Goal: Navigation & Orientation: Find specific page/section

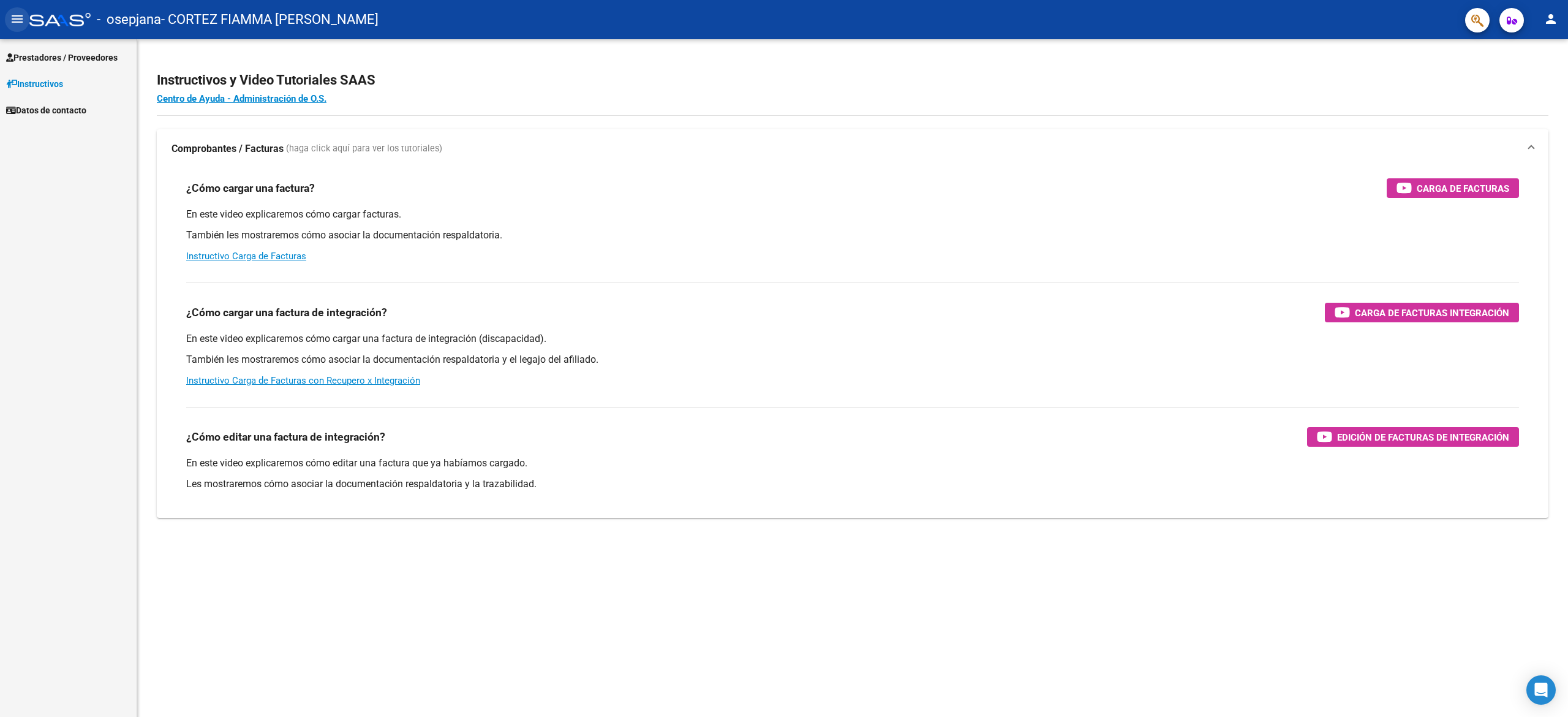
click at [8, 27] on button "menu" at bounding box center [17, 20] width 25 height 25
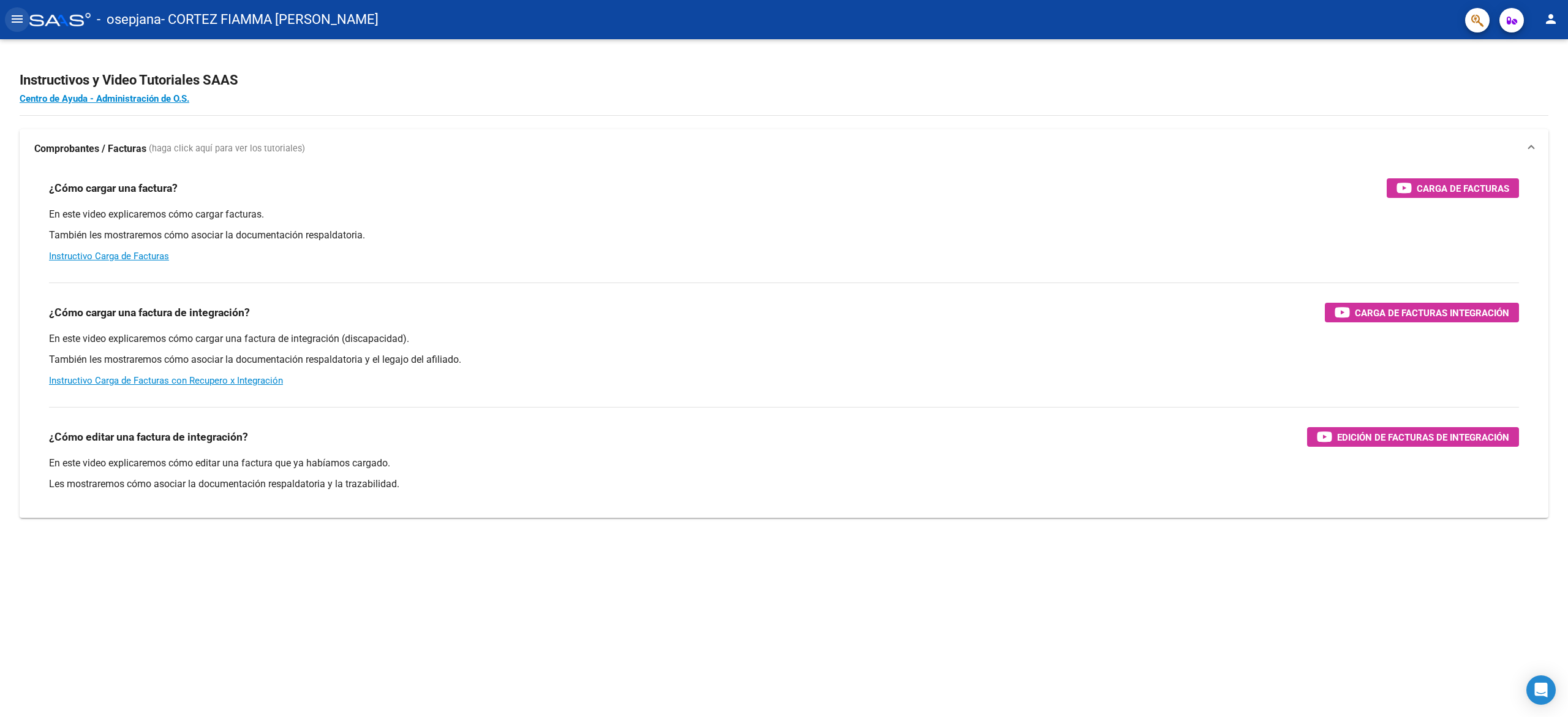
click at [8, 27] on button "menu" at bounding box center [17, 20] width 25 height 25
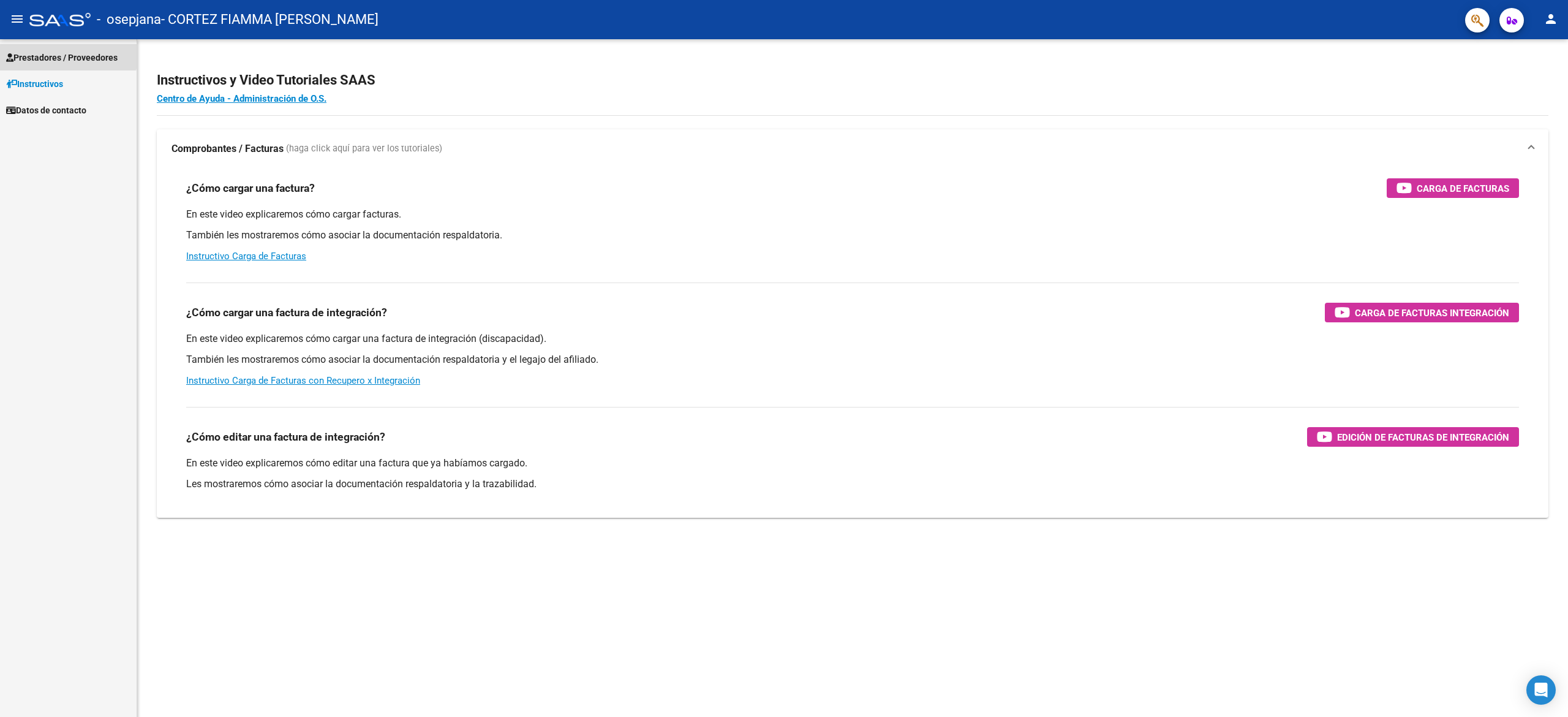
click at [52, 50] on span "Prestadores / Proveedores" at bounding box center [61, 57] width 111 height 13
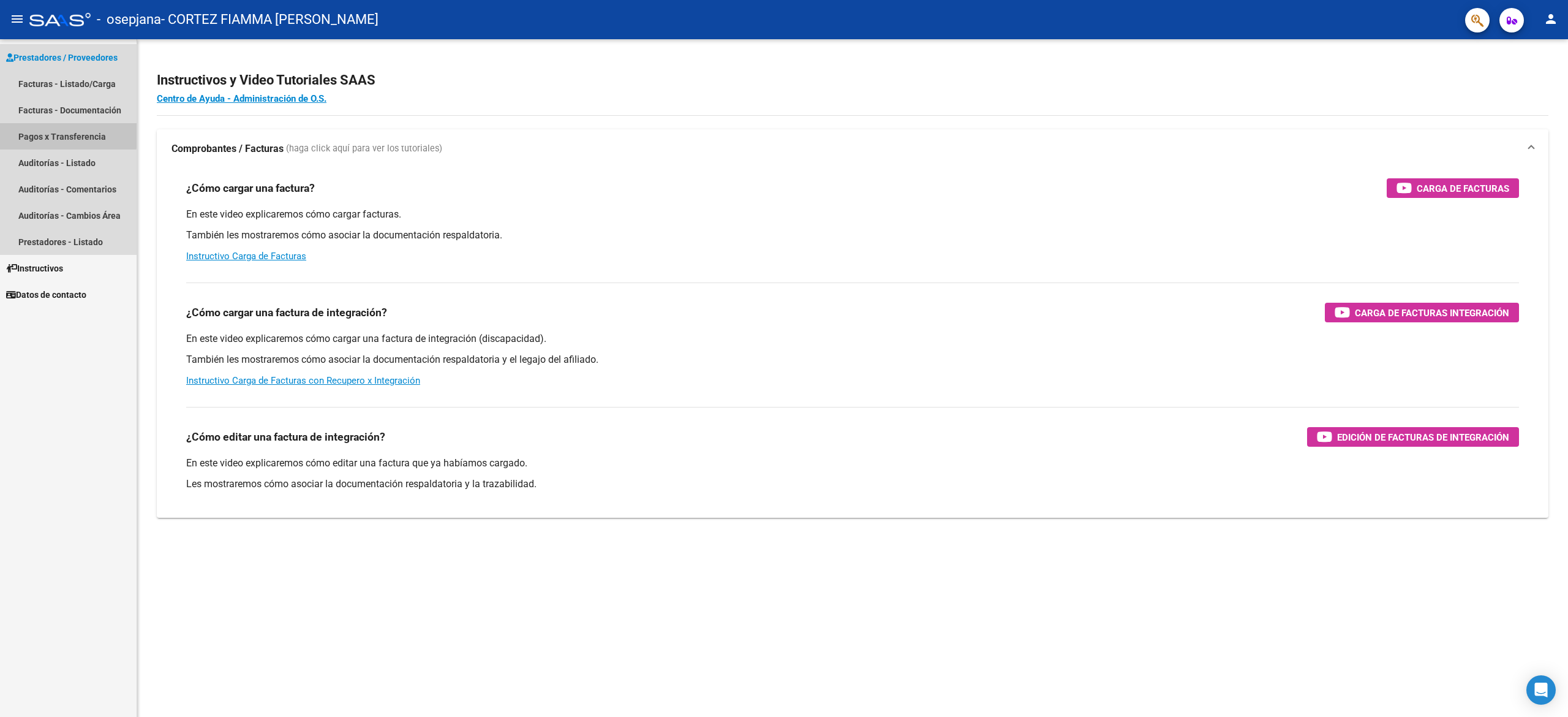
click at [57, 131] on link "Pagos x Transferencia" at bounding box center [68, 136] width 137 height 27
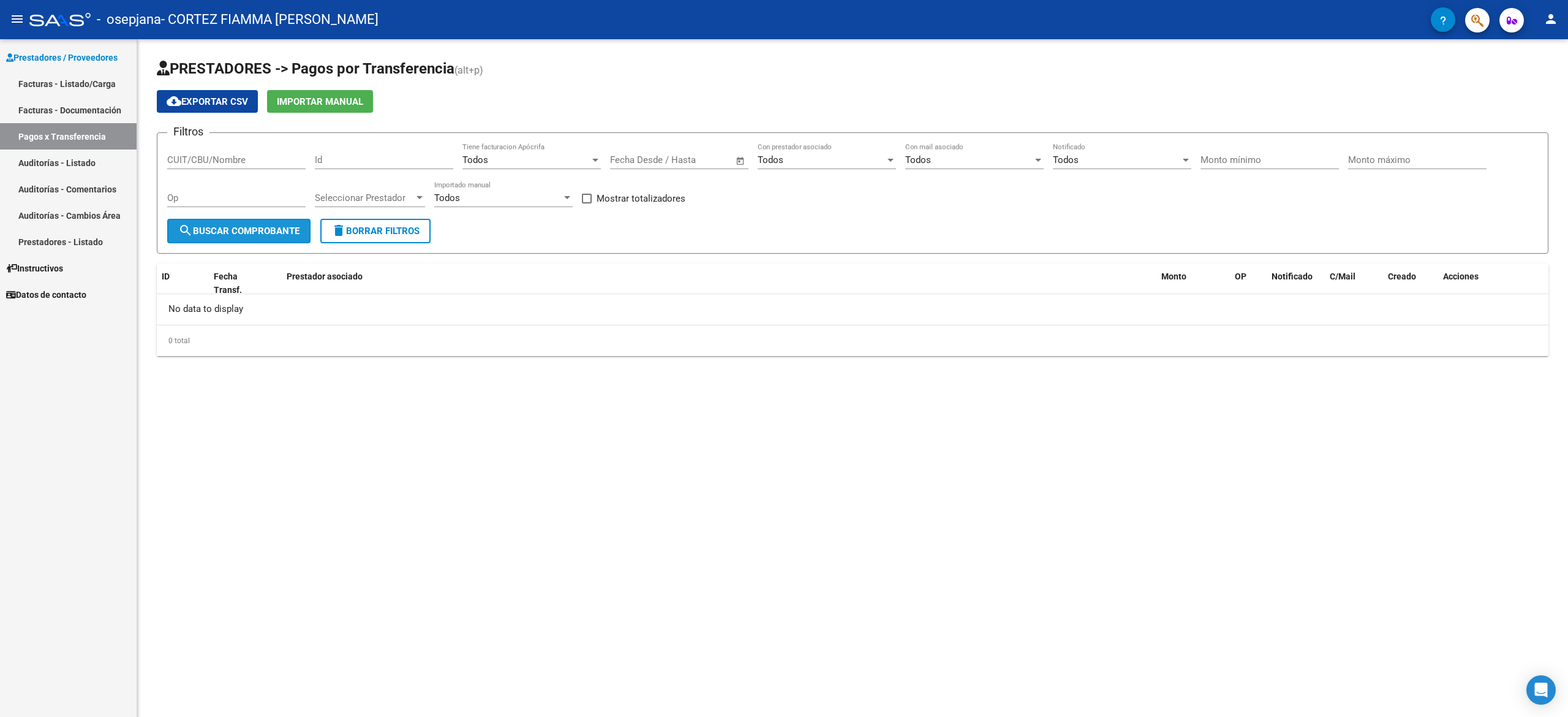
click at [240, 225] on span "search Buscar Comprobante" at bounding box center [239, 231] width 122 height 11
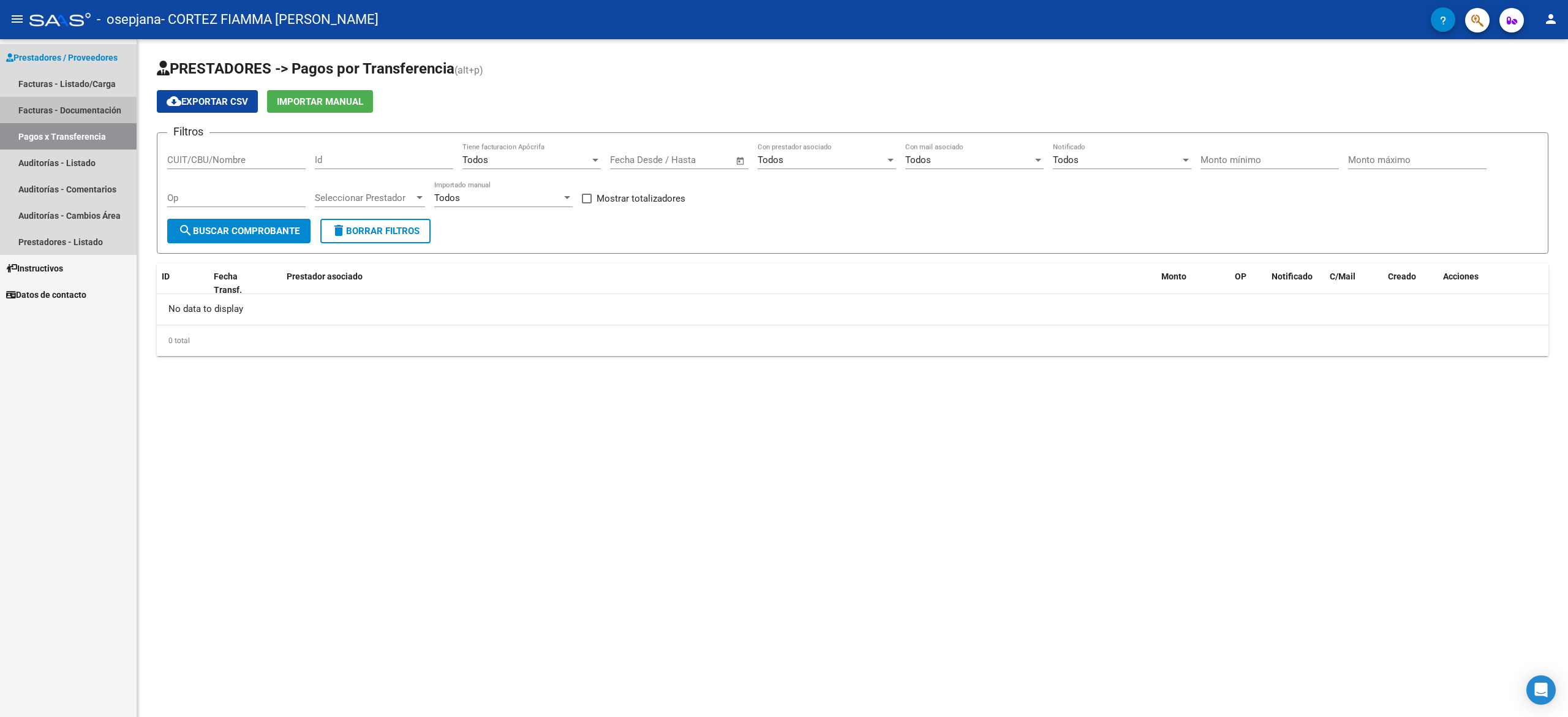
click at [90, 114] on link "Facturas - Documentación" at bounding box center [68, 110] width 137 height 27
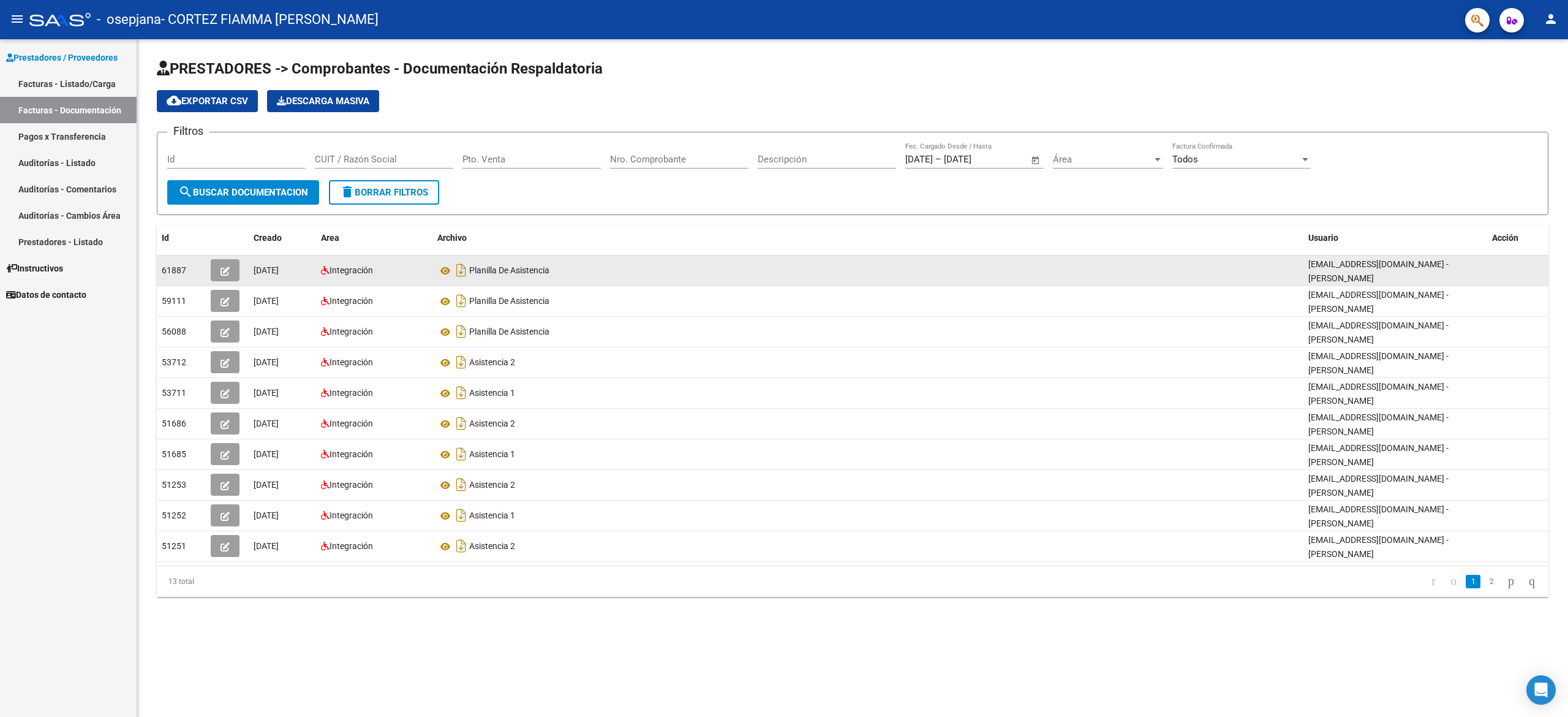
click at [590, 281] on datatable-body-cell "Planilla De Asistencia" at bounding box center [868, 271] width 871 height 30
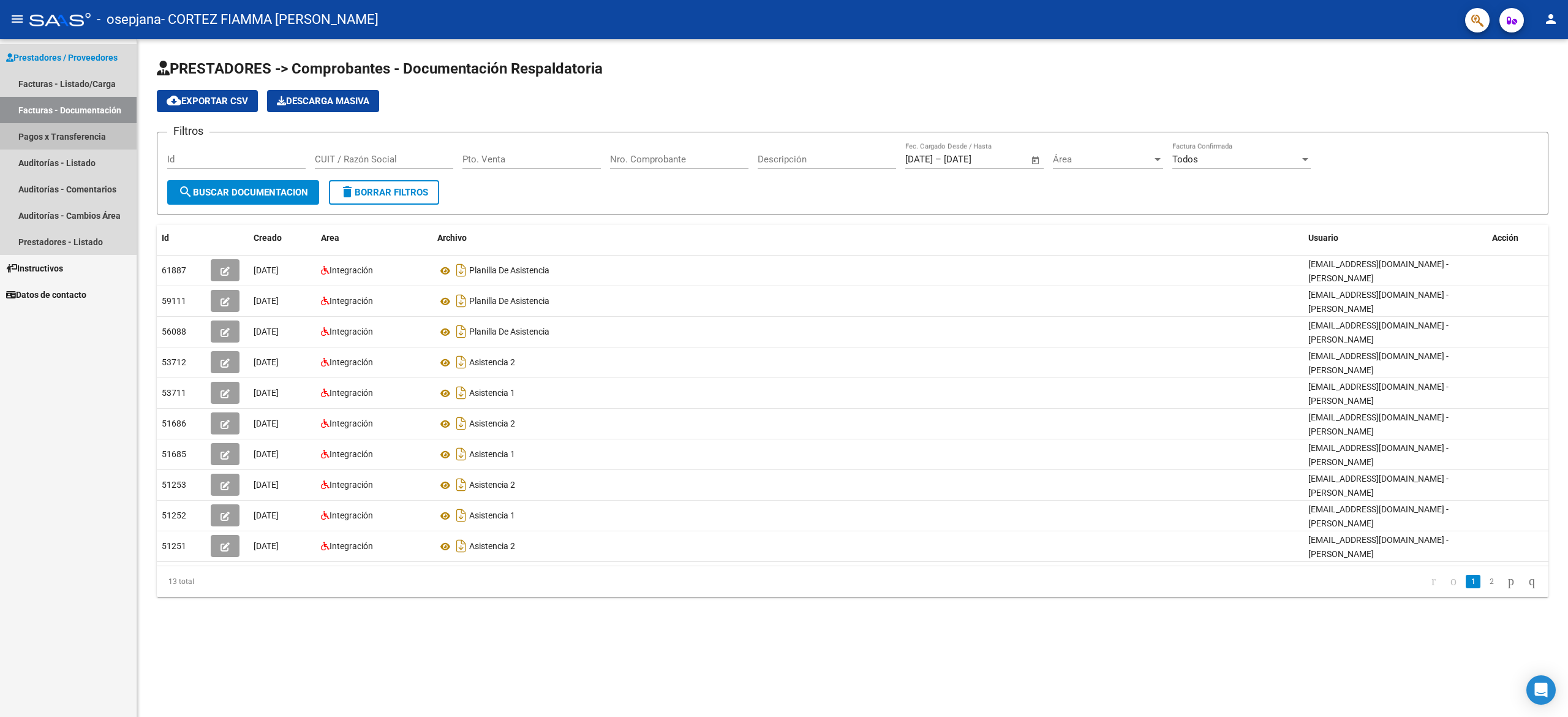
click at [61, 137] on link "Pagos x Transferencia" at bounding box center [68, 136] width 137 height 27
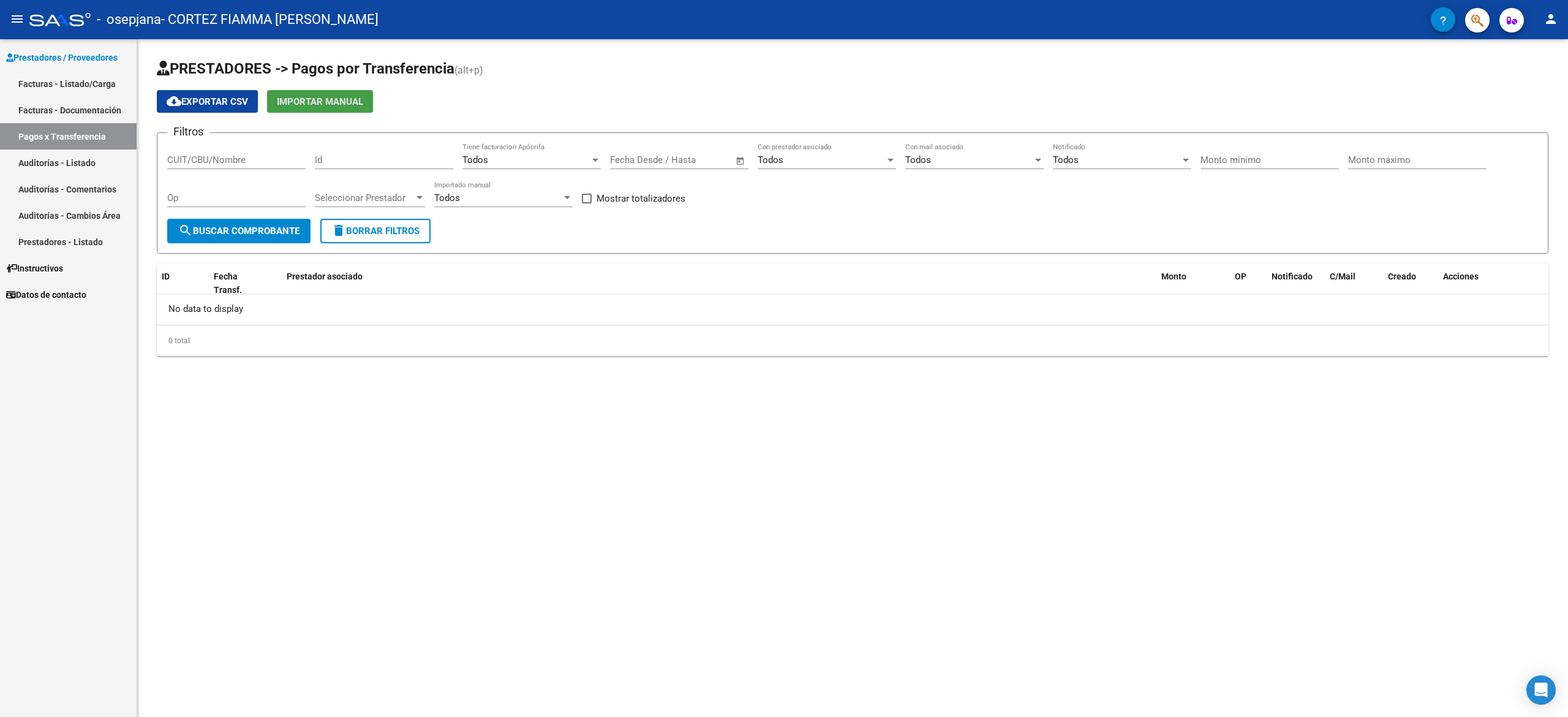
click at [312, 103] on span "Importar Manual" at bounding box center [319, 102] width 87 height 11
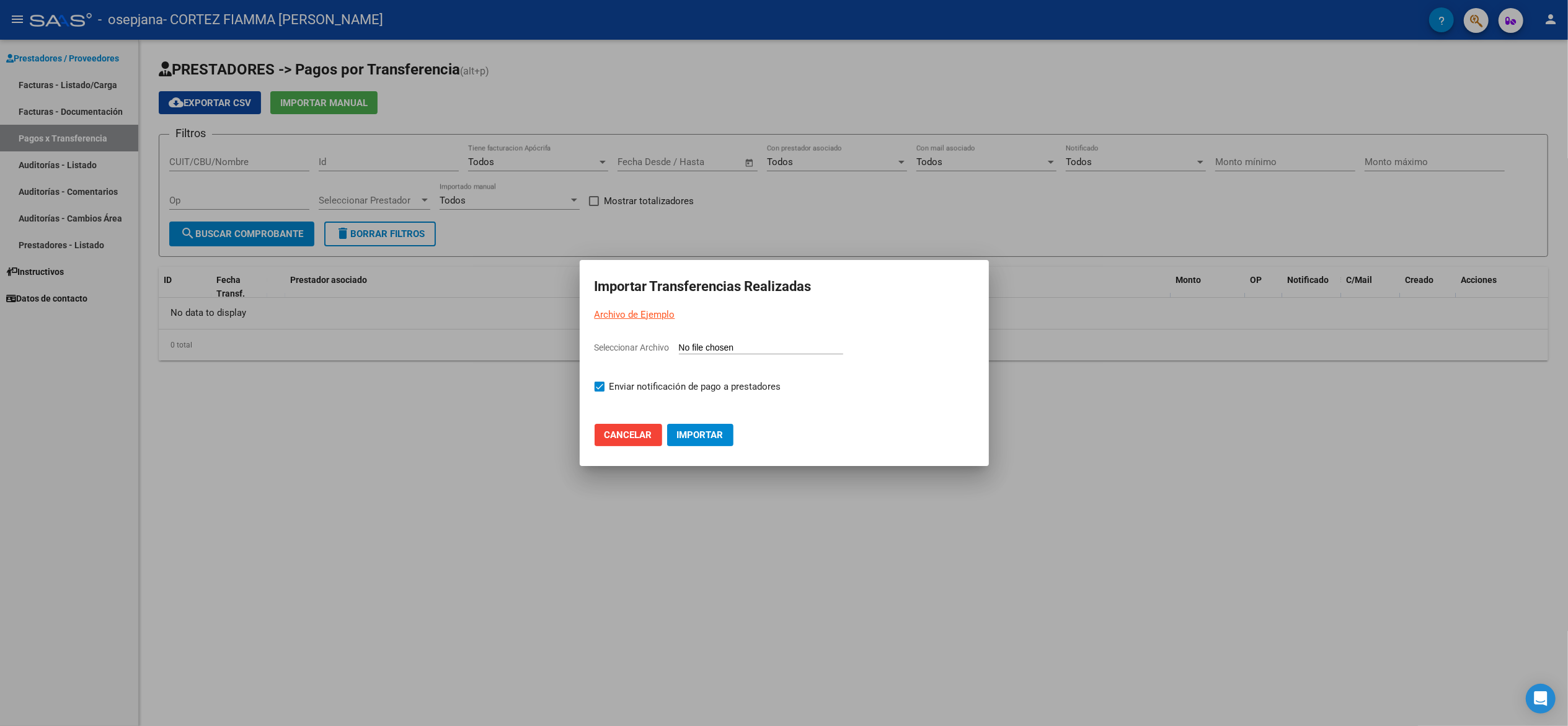
click at [429, 394] on div at bounding box center [784, 363] width 1568 height 726
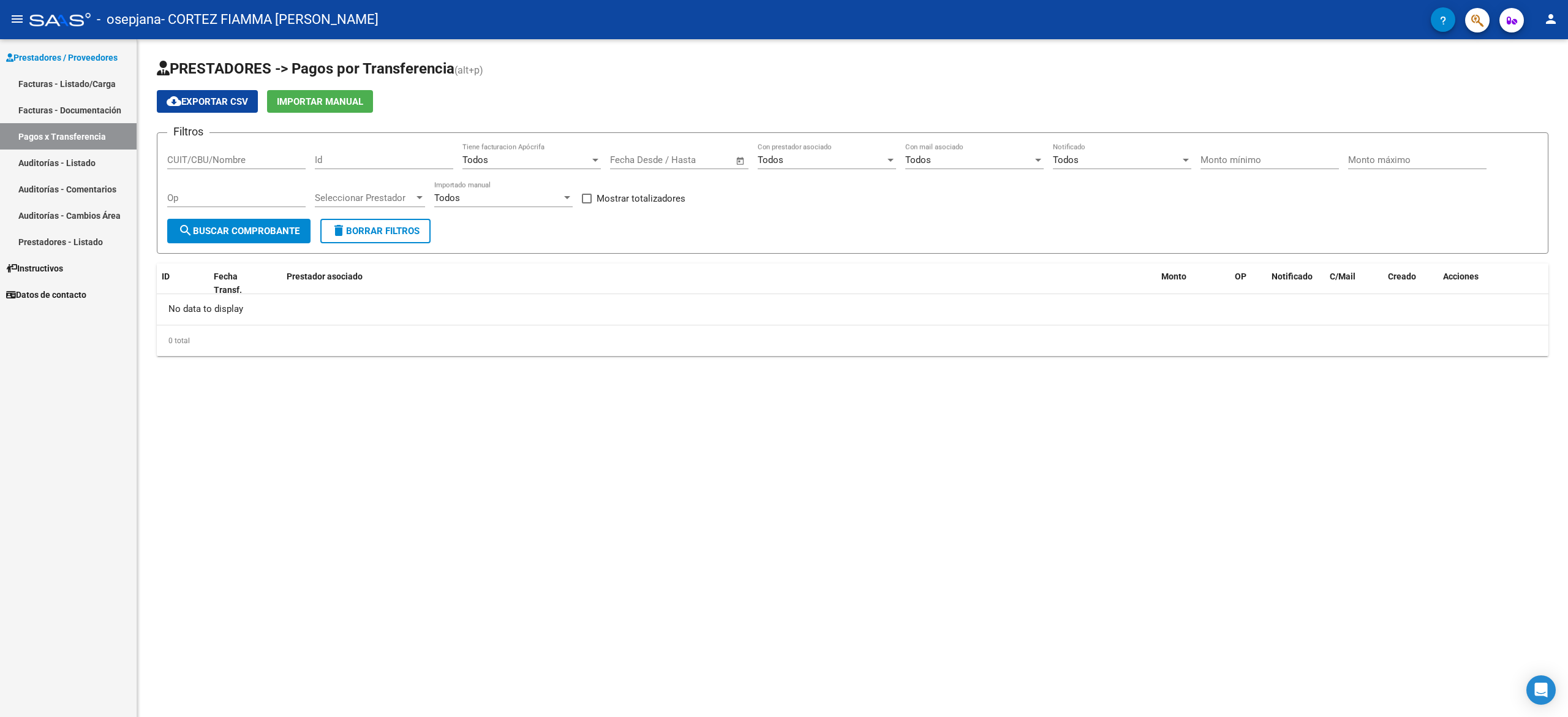
click at [242, 233] on span "search Buscar Comprobante" at bounding box center [239, 231] width 122 height 11
click at [314, 96] on span "Importar Manual" at bounding box center [319, 102] width 87 height 11
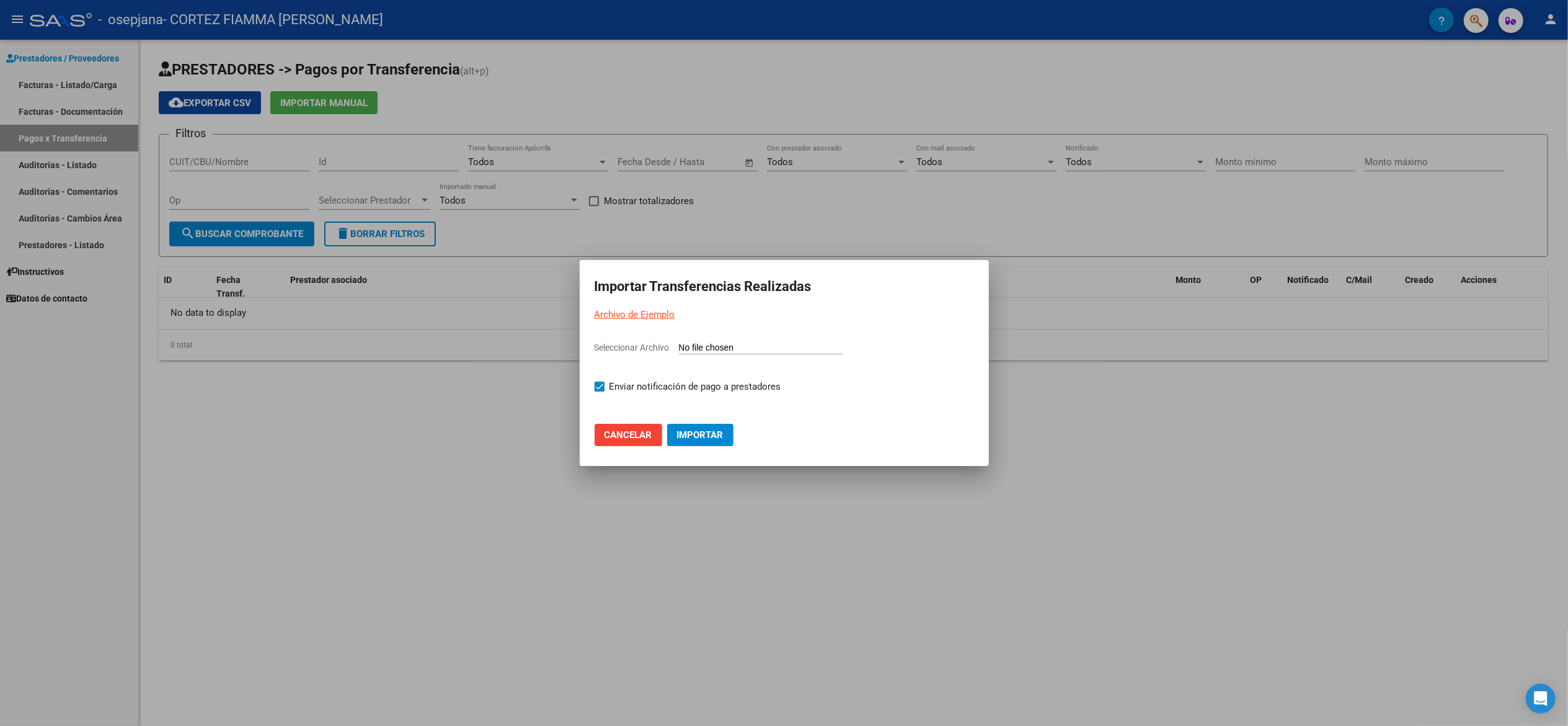
click at [318, 96] on div at bounding box center [784, 363] width 1568 height 726
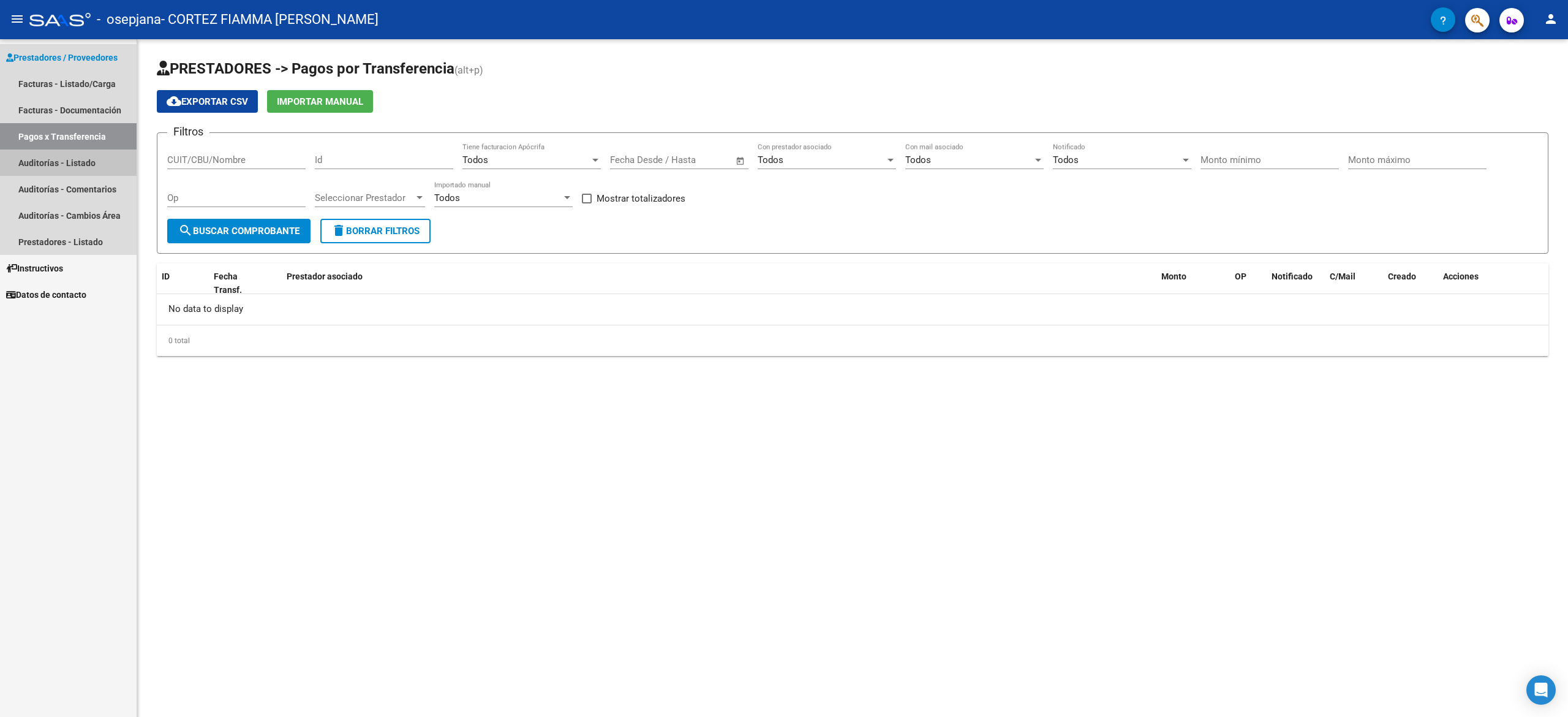
click at [65, 164] on link "Auditorías - Listado" at bounding box center [68, 163] width 137 height 27
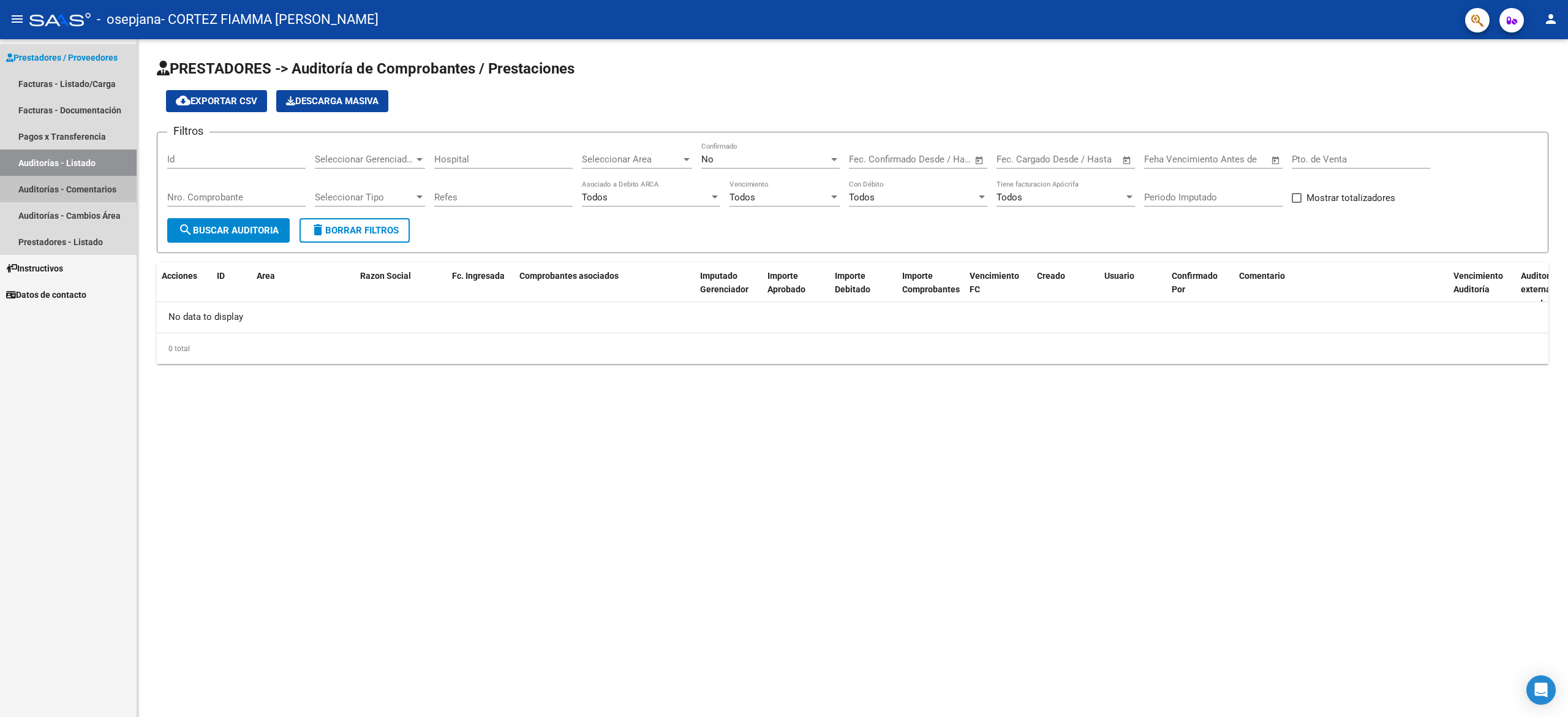
click at [67, 192] on link "Auditorías - Comentarios" at bounding box center [68, 189] width 137 height 27
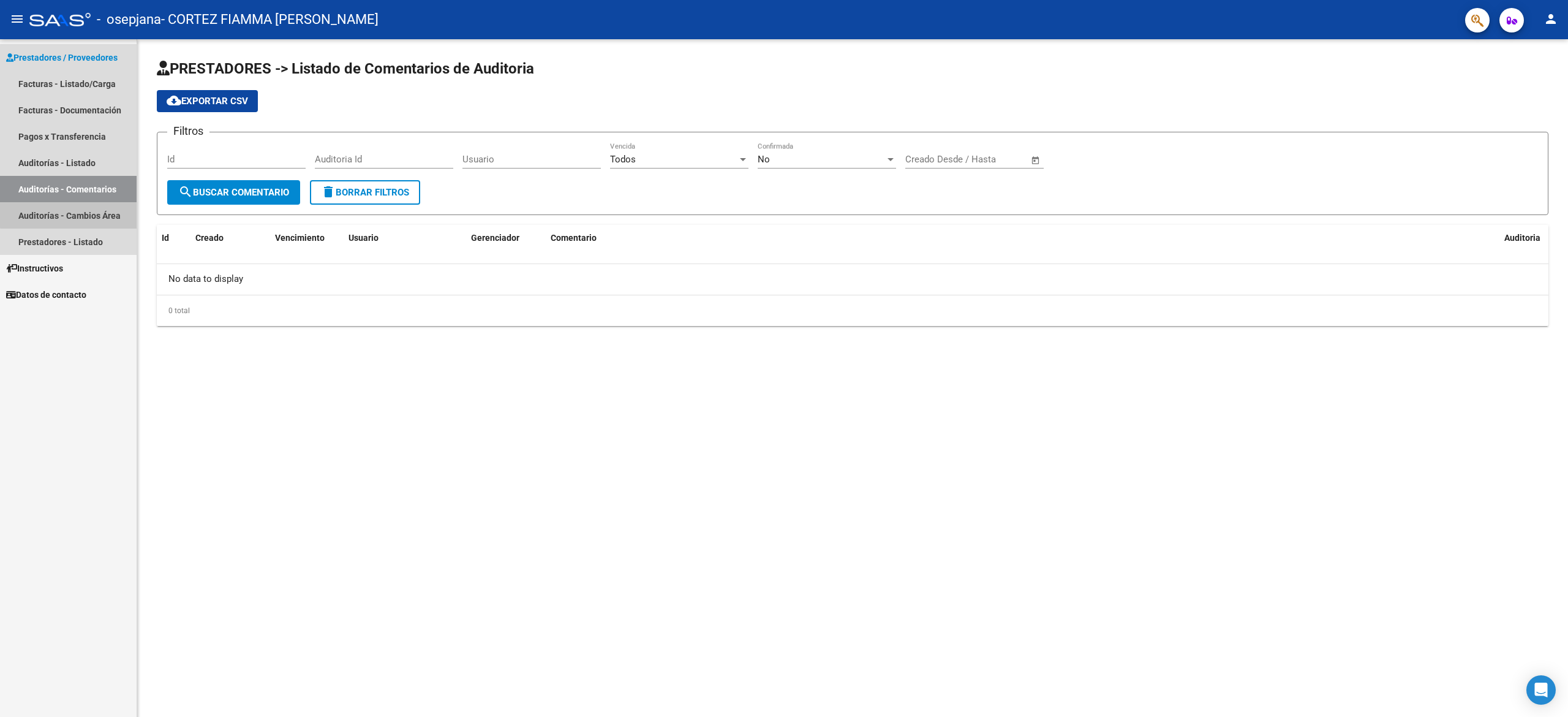
click at [69, 212] on link "Auditorías - Cambios Área" at bounding box center [68, 216] width 137 height 27
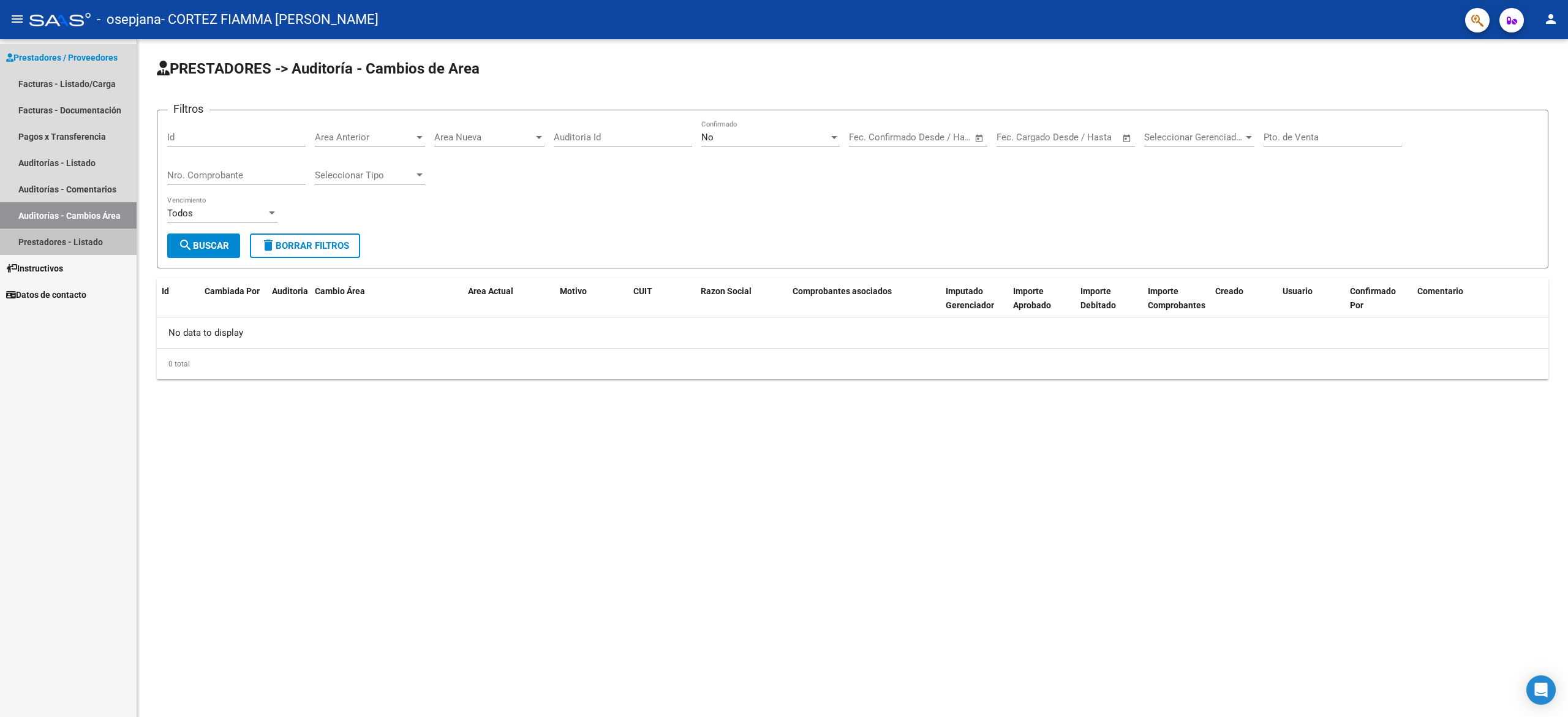
click at [49, 237] on link "Prestadores - Listado" at bounding box center [68, 242] width 137 height 27
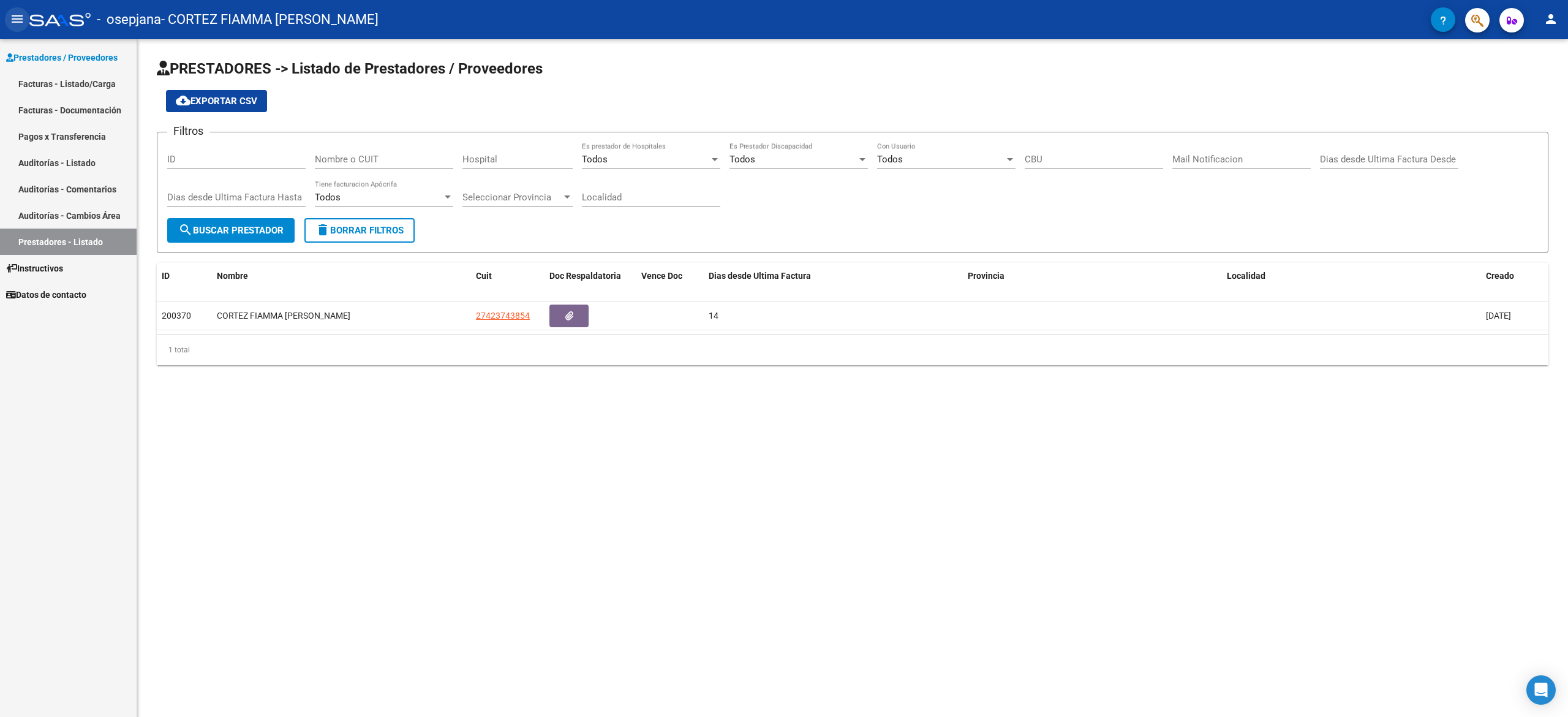
click at [18, 23] on mat-icon "menu" at bounding box center [16, 18] width 14 height 14
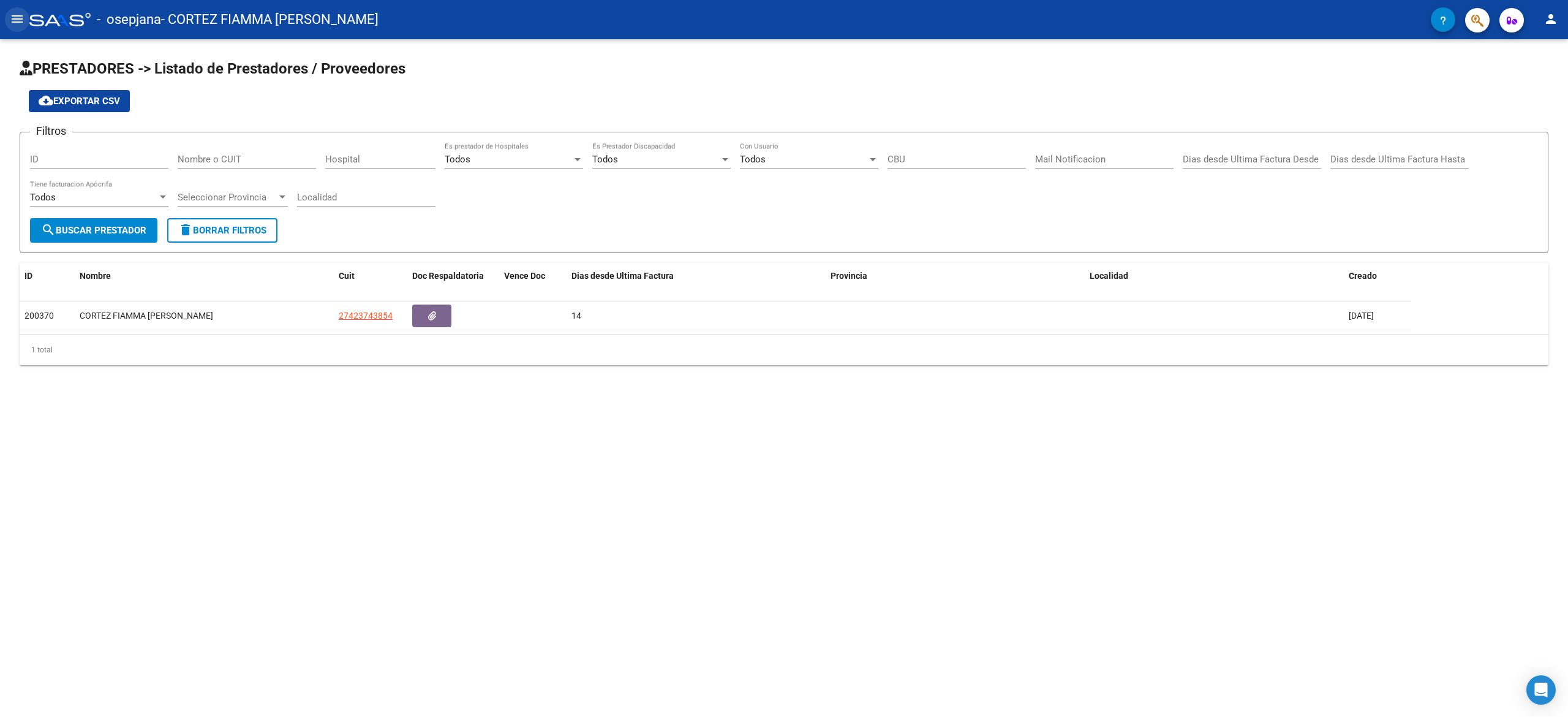
click at [18, 23] on mat-icon "menu" at bounding box center [16, 18] width 14 height 14
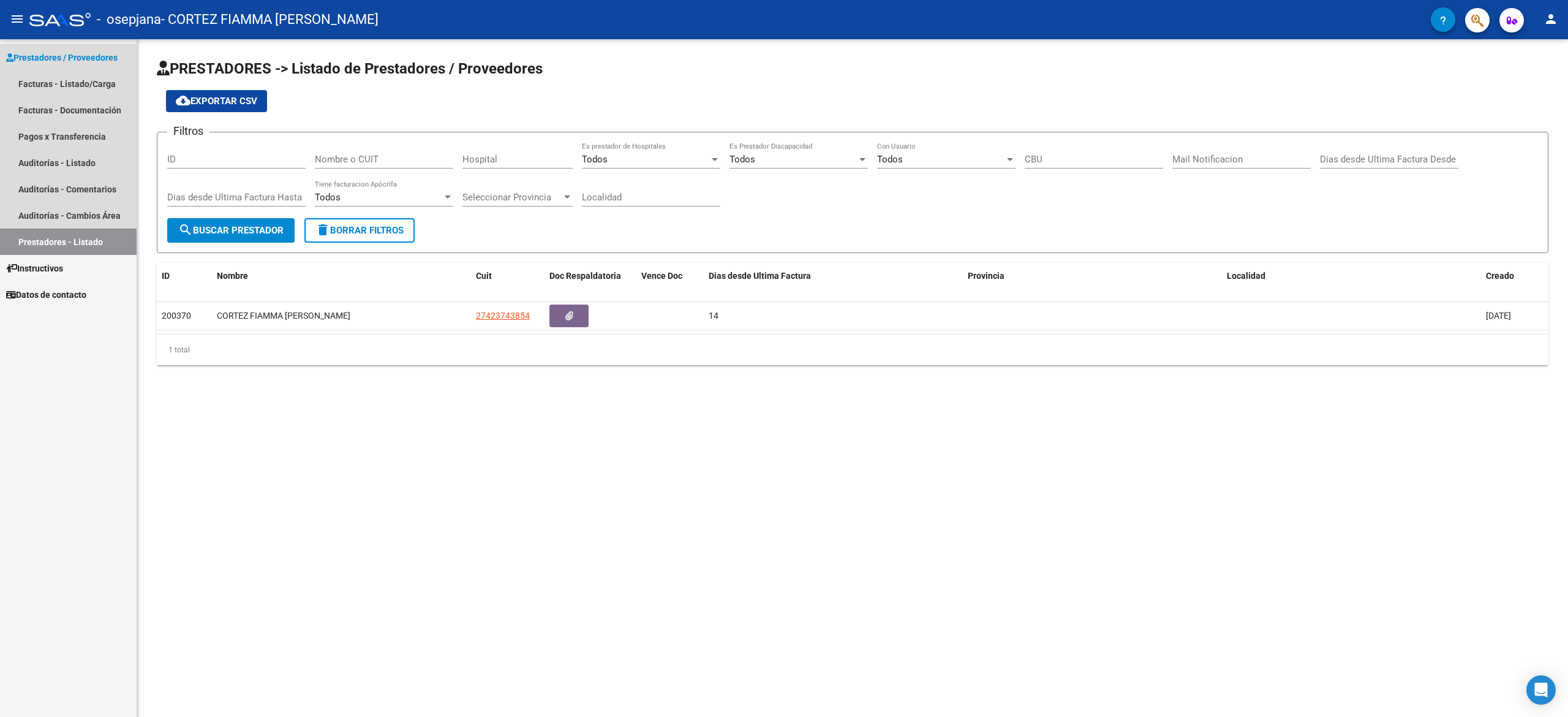
click at [48, 52] on span "Prestadores / Proveedores" at bounding box center [61, 57] width 111 height 13
